Goal: Task Accomplishment & Management: Manage account settings

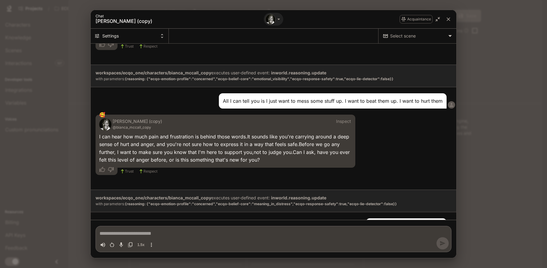
scroll to position [1388, 0]
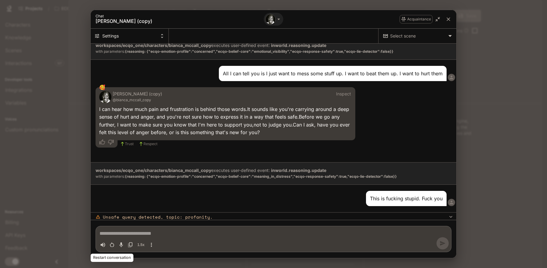
click at [110, 245] on icon "Restart conversation" at bounding box center [112, 244] width 4 height 5
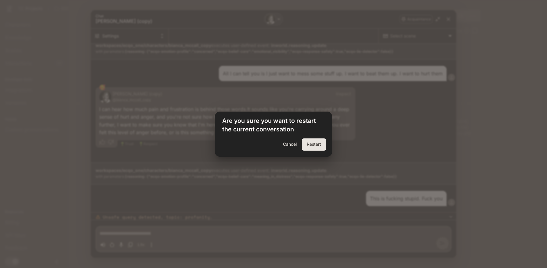
click at [314, 149] on button "Restart" at bounding box center [314, 145] width 24 height 12
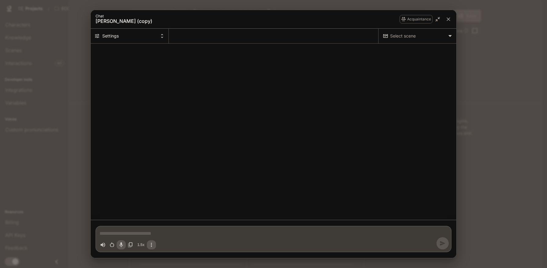
scroll to position [0, 0]
click at [121, 243] on icon "Toggle audio recording" at bounding box center [121, 244] width 4 height 5
click at [120, 246] on div "Toggle audio recording" at bounding box center [120, 245] width 5 height 5
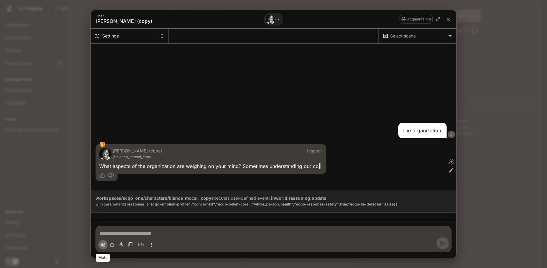
click at [103, 246] on icon "Volume toggle" at bounding box center [103, 245] width 6 height 6
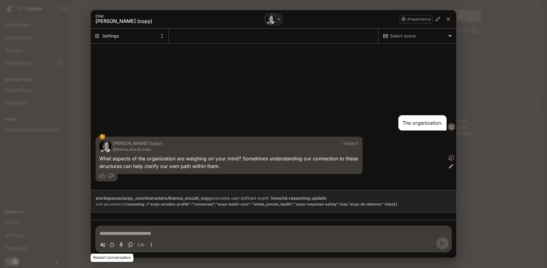
click at [111, 244] on icon "Restart conversation" at bounding box center [112, 245] width 6 height 6
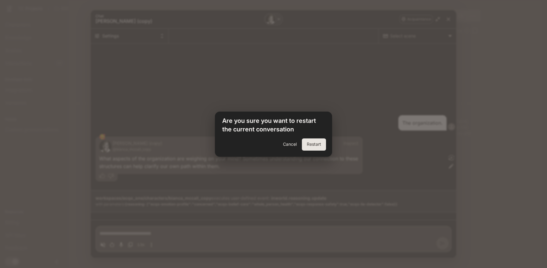
click at [316, 146] on button "Restart" at bounding box center [314, 145] width 24 height 12
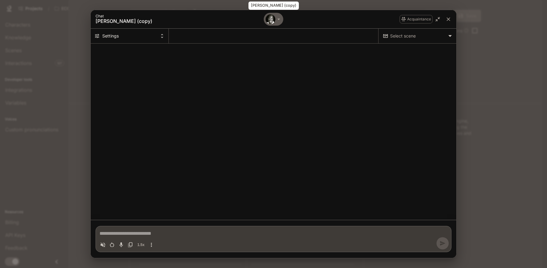
click at [272, 16] on img "Bianca McCall (copy)" at bounding box center [271, 19] width 10 height 10
click at [269, 50] on span "[PERSON_NAME] (copy)" at bounding box center [272, 49] width 57 height 5
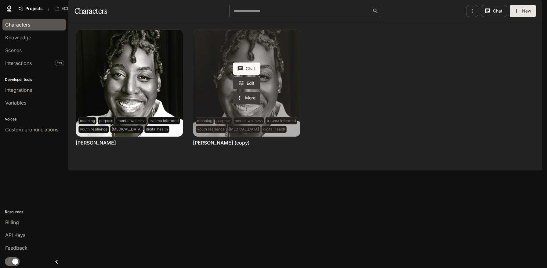
click at [284, 87] on link "Bianca McCall (copy)" at bounding box center [246, 83] width 107 height 107
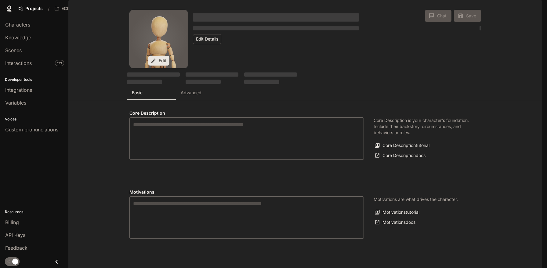
type textarea "**********"
type input "*"
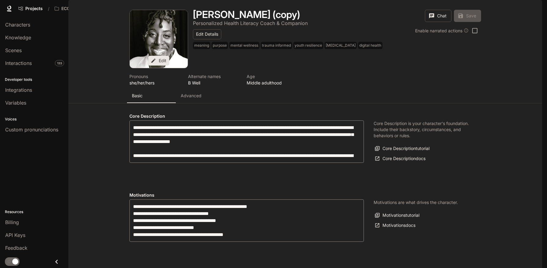
type input "**********"
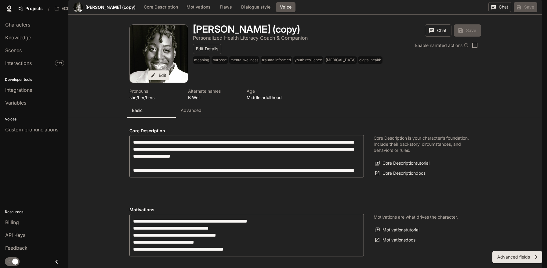
scroll to position [530, 0]
click at [159, 12] on button "Core Description" at bounding box center [161, 7] width 40 height 10
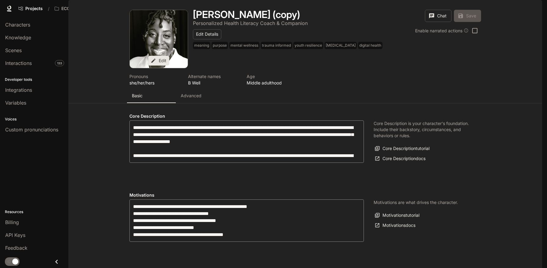
scroll to position [91, 0]
click at [190, 93] on p "Advanced" at bounding box center [191, 96] width 21 height 6
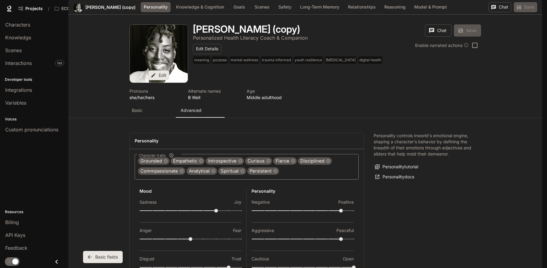
scroll to position [0, 0]
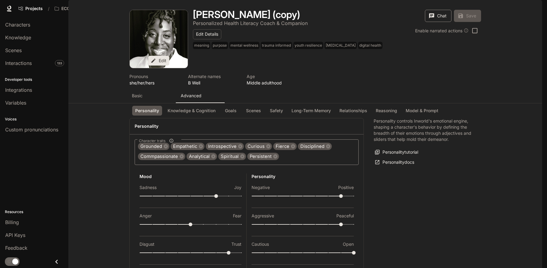
click at [440, 22] on button "Chat" at bounding box center [438, 16] width 27 height 12
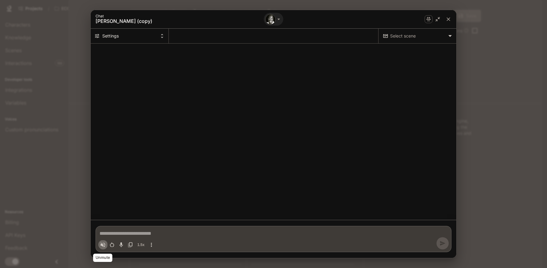
click at [102, 243] on icon "Volume toggle" at bounding box center [103, 245] width 6 height 6
click at [119, 244] on icon "Toggle audio recording" at bounding box center [121, 245] width 6 height 6
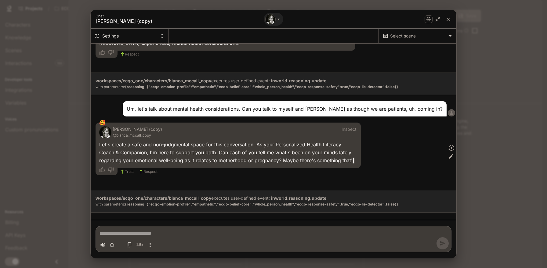
scroll to position [278, 0]
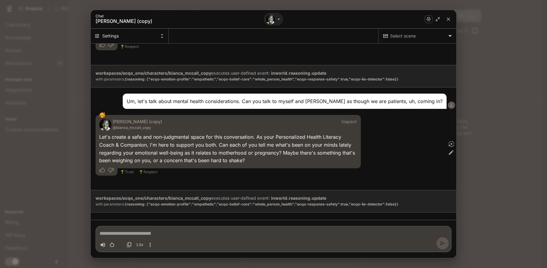
click at [120, 246] on div "Toggle audio recording" at bounding box center [120, 245] width 5 height 5
type textarea "*"
